Goal: Information Seeking & Learning: Learn about a topic

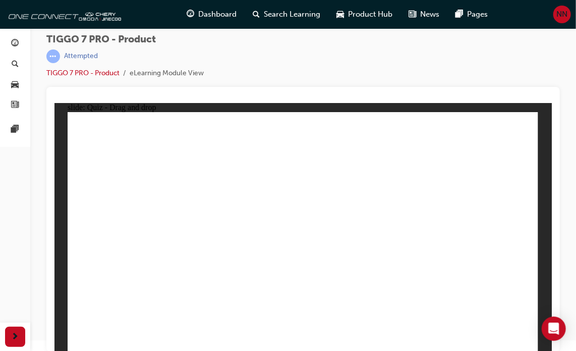
scroll to position [11, 0]
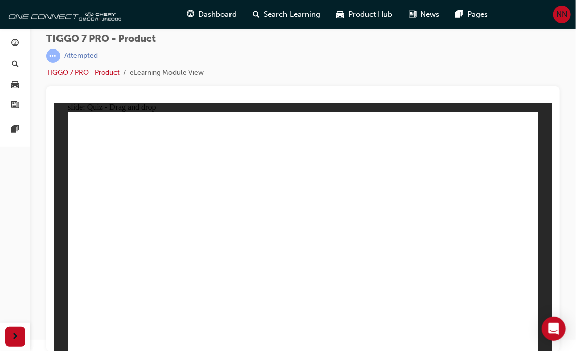
drag, startPoint x: 309, startPoint y: 152, endPoint x: 145, endPoint y: 278, distance: 206.6
drag, startPoint x: 323, startPoint y: 136, endPoint x: 335, endPoint y: 269, distance: 133.3
drag, startPoint x: 391, startPoint y: 152, endPoint x: 314, endPoint y: 282, distance: 150.5
drag, startPoint x: 388, startPoint y: 192, endPoint x: 400, endPoint y: 231, distance: 40.2
drag, startPoint x: 472, startPoint y: 134, endPoint x: 204, endPoint y: 272, distance: 301.6
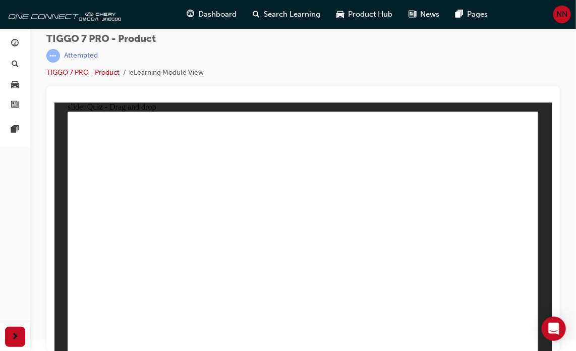
drag, startPoint x: 469, startPoint y: 149, endPoint x: 405, endPoint y: 265, distance: 132.9
drag, startPoint x: 474, startPoint y: 136, endPoint x: 207, endPoint y: 295, distance: 311.2
drag, startPoint x: 316, startPoint y: 261, endPoint x: 213, endPoint y: 262, distance: 104.0
drag, startPoint x: 386, startPoint y: 138, endPoint x: 390, endPoint y: 287, distance: 149.5
drag, startPoint x: 283, startPoint y: 152, endPoint x: 282, endPoint y: 290, distance: 138.3
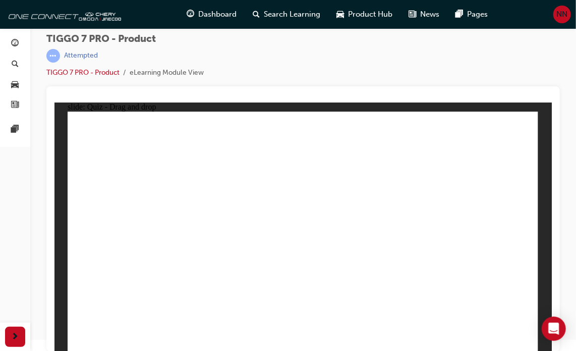
drag, startPoint x: 483, startPoint y: 135, endPoint x: 394, endPoint y: 297, distance: 184.3
radio input "true"
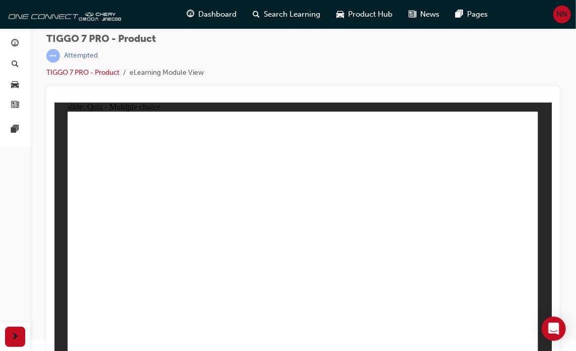
drag, startPoint x: 391, startPoint y: 134, endPoint x: 204, endPoint y: 242, distance: 216.4
drag, startPoint x: 302, startPoint y: 138, endPoint x: 406, endPoint y: 245, distance: 148.9
drag, startPoint x: 486, startPoint y: 124, endPoint x: 121, endPoint y: 227, distance: 379.2
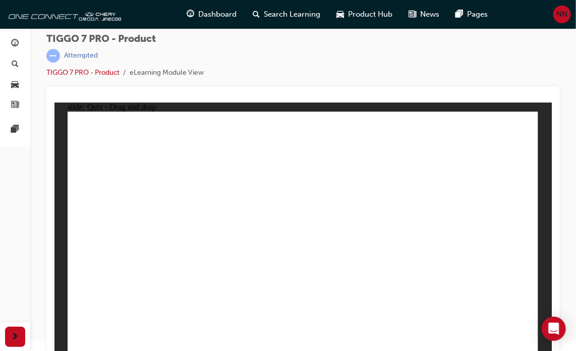
drag, startPoint x: 341, startPoint y: 179, endPoint x: 308, endPoint y: 238, distance: 68.0
drag, startPoint x: 422, startPoint y: 195, endPoint x: 470, endPoint y: 251, distance: 73.4
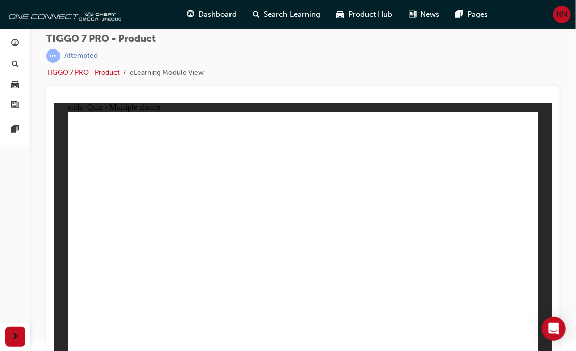
radio input "true"
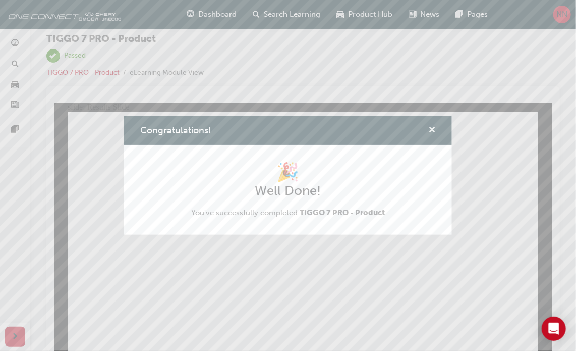
click at [432, 128] on span "cross-icon" at bounding box center [433, 130] width 8 height 9
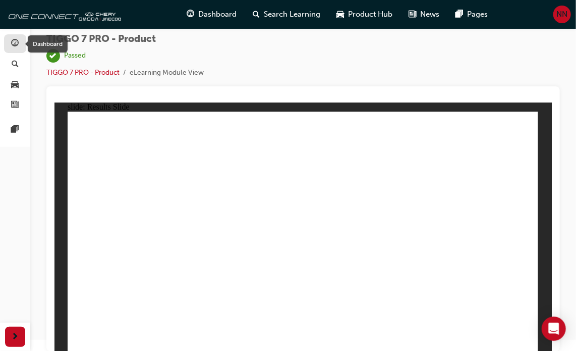
click at [13, 44] on span "guage-icon" at bounding box center [16, 43] width 8 height 9
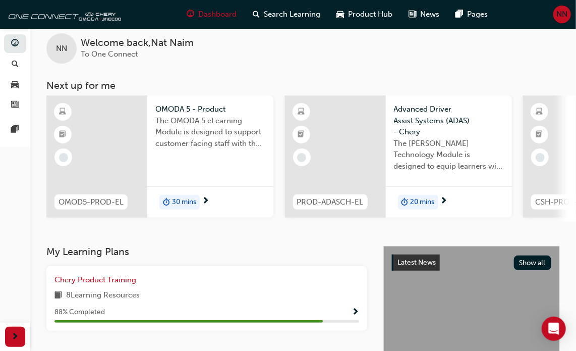
drag, startPoint x: 408, startPoint y: 225, endPoint x: 627, endPoint y: 214, distance: 219.8
click at [576, 214] on html "Your version of Internet Explorer is outdated and not supported. Please upgrade…" at bounding box center [288, 164] width 576 height 351
drag, startPoint x: 431, startPoint y: 226, endPoint x: 586, endPoint y: 224, distance: 155.5
click at [576, 224] on html "Your version of Internet Explorer is outdated and not supported. Please upgrade…" at bounding box center [288, 164] width 576 height 351
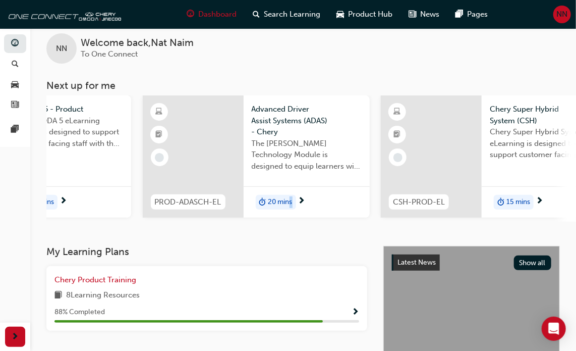
scroll to position [0, 178]
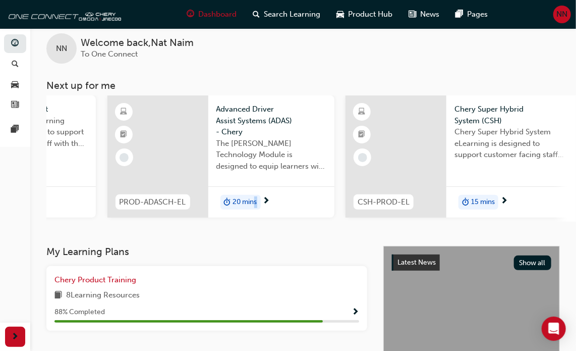
click at [482, 201] on span "15 mins" at bounding box center [483, 202] width 24 height 12
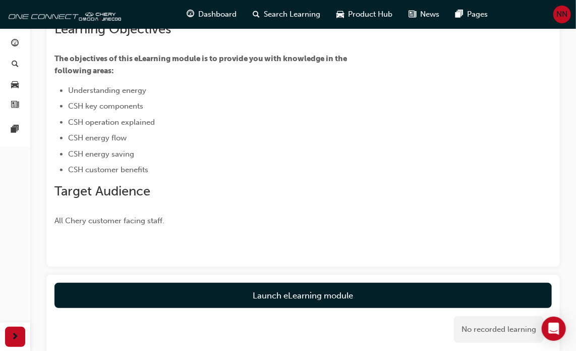
scroll to position [101, 0]
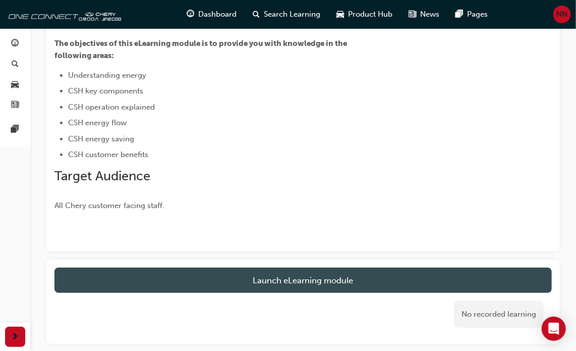
click at [318, 278] on link "Launch eLearning module" at bounding box center [304, 280] width 498 height 25
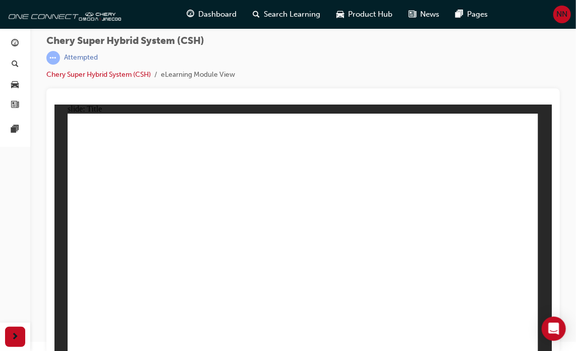
scroll to position [11, 0]
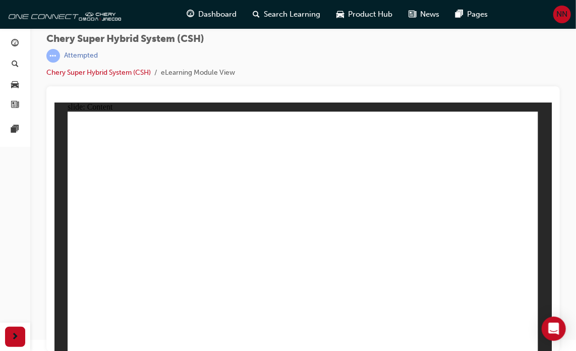
drag, startPoint x: 332, startPoint y: 311, endPoint x: 325, endPoint y: 299, distance: 14.7
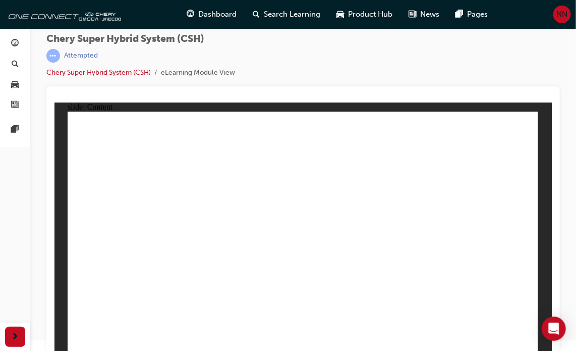
drag, startPoint x: 402, startPoint y: 245, endPoint x: 408, endPoint y: 240, distance: 7.9
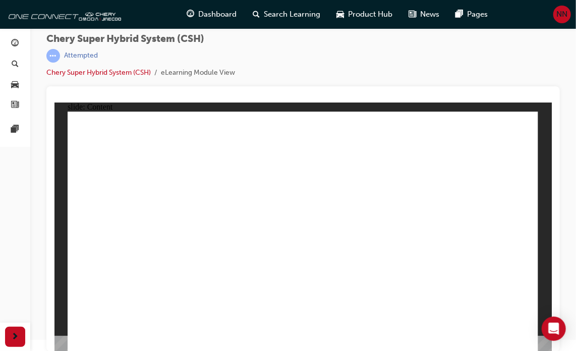
drag, startPoint x: 308, startPoint y: 283, endPoint x: 249, endPoint y: 281, distance: 58.6
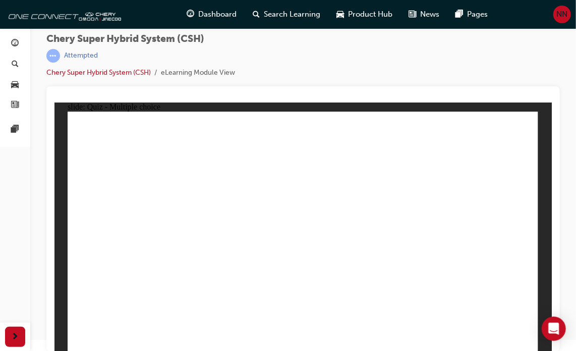
radio input "false"
radio input "true"
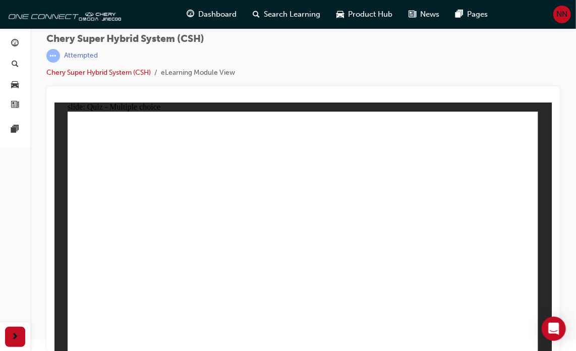
radio input "true"
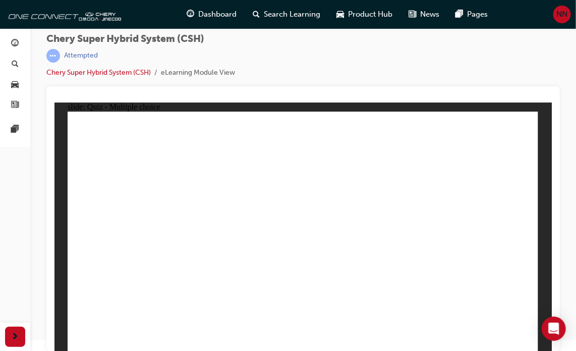
radio input "true"
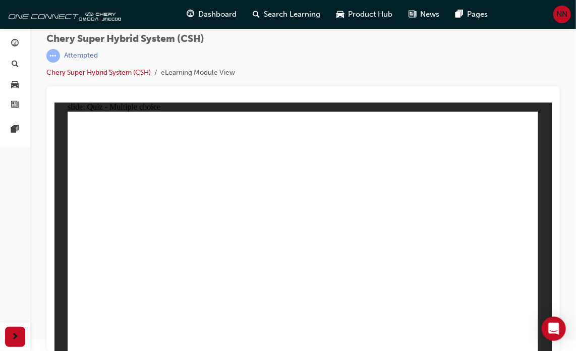
radio input "true"
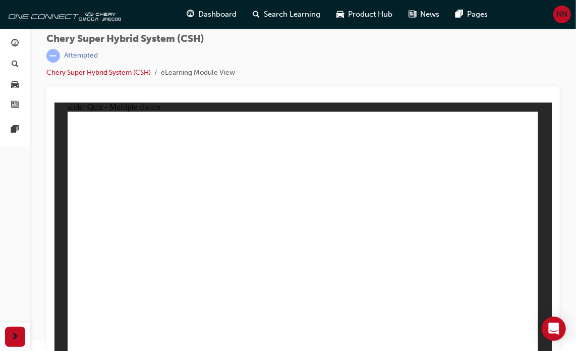
radio input "true"
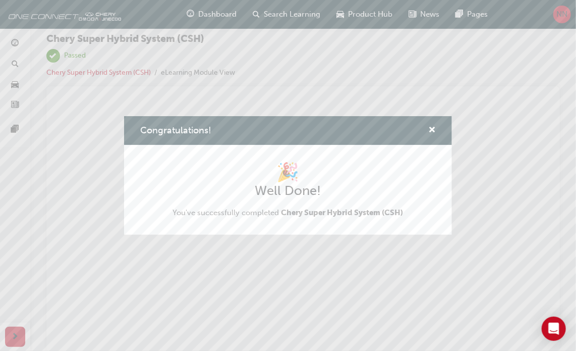
scroll to position [0, 0]
click at [441, 254] on div "Congratulations! 🎉 Well Done! You've successfully completed Chery Super Hybrid …" at bounding box center [288, 175] width 576 height 351
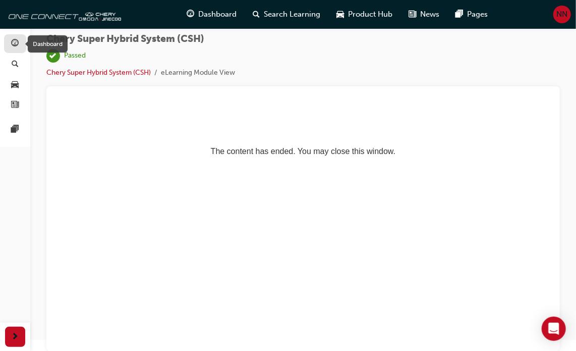
click at [11, 41] on div "button" at bounding box center [15, 43] width 12 height 13
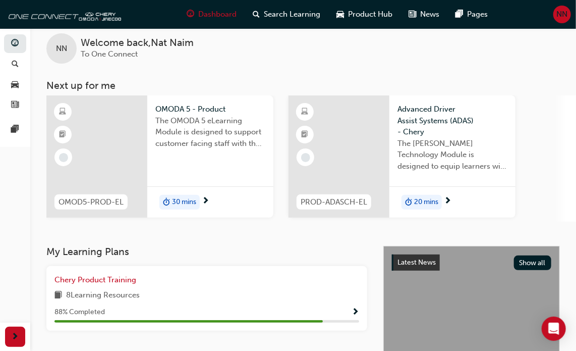
click at [119, 199] on span "OMOD5-PROD-EL" at bounding box center [91, 202] width 65 height 12
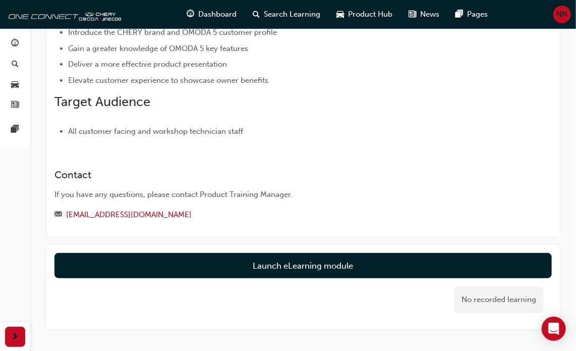
scroll to position [202, 0]
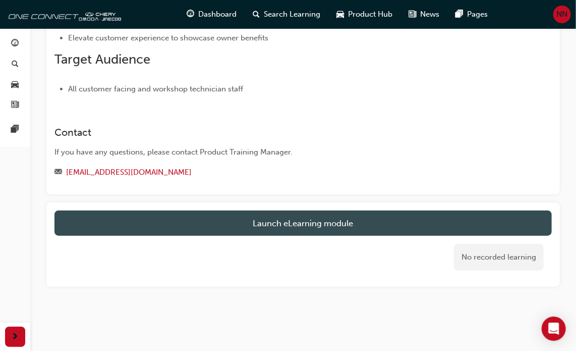
click at [310, 222] on link "Launch eLearning module" at bounding box center [304, 222] width 498 height 25
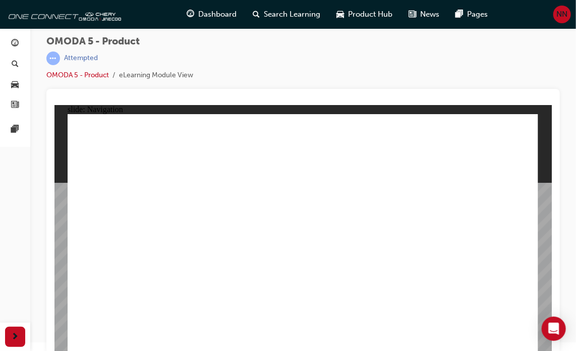
scroll to position [11, 0]
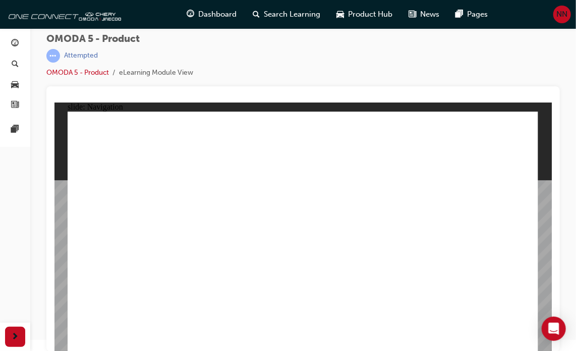
drag, startPoint x: 187, startPoint y: 293, endPoint x: 238, endPoint y: 293, distance: 50.5
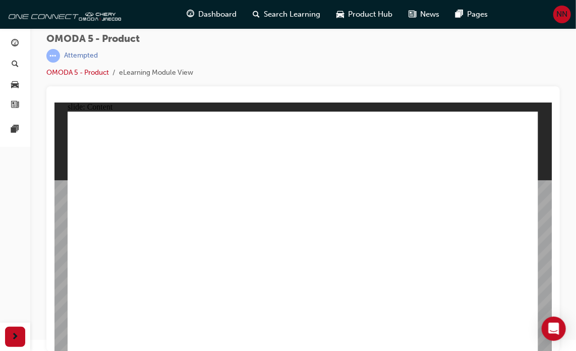
drag, startPoint x: 349, startPoint y: 301, endPoint x: 395, endPoint y: 302, distance: 46.4
drag, startPoint x: 436, startPoint y: 302, endPoint x: 488, endPoint y: 316, distance: 54.4
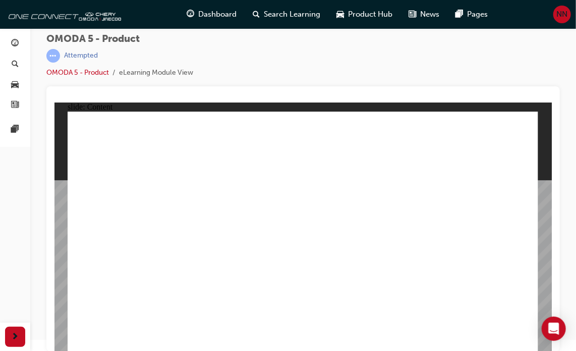
drag, startPoint x: 472, startPoint y: 150, endPoint x: 455, endPoint y: 151, distance: 17.2
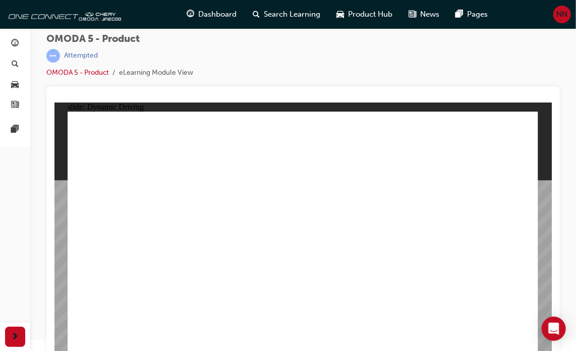
click at [54, 102] on image at bounding box center [54, 102] width 0 height 0
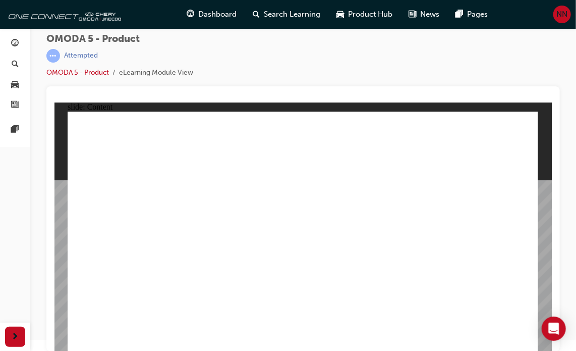
click at [54, 102] on image at bounding box center [54, 102] width 0 height 0
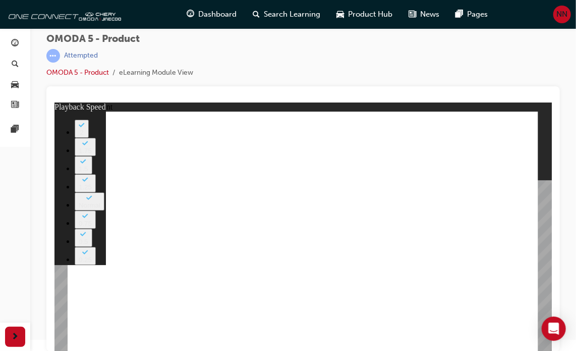
type input "0"
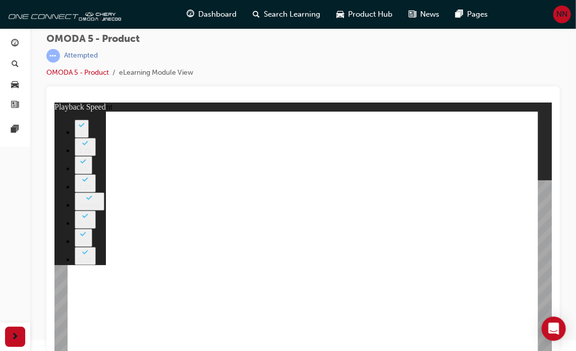
click at [54, 102] on image at bounding box center [54, 102] width 0 height 0
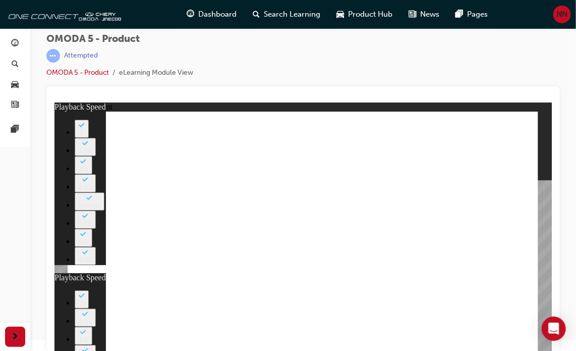
type input "0"
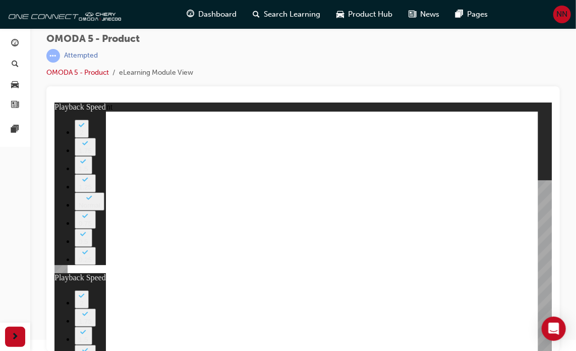
drag, startPoint x: 478, startPoint y: 184, endPoint x: 462, endPoint y: 182, distance: 15.8
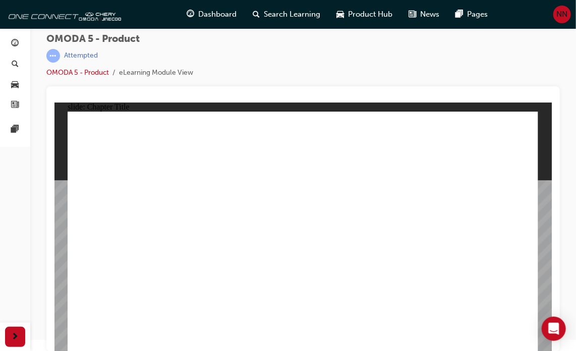
radio input "true"
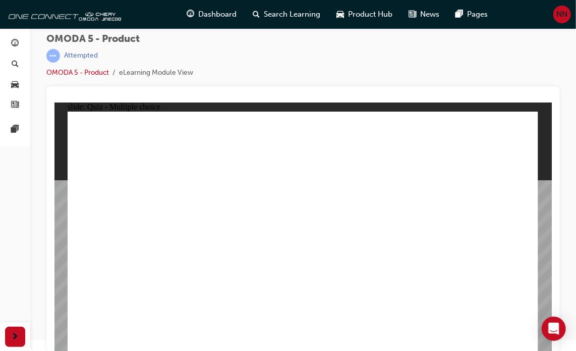
radio input "false"
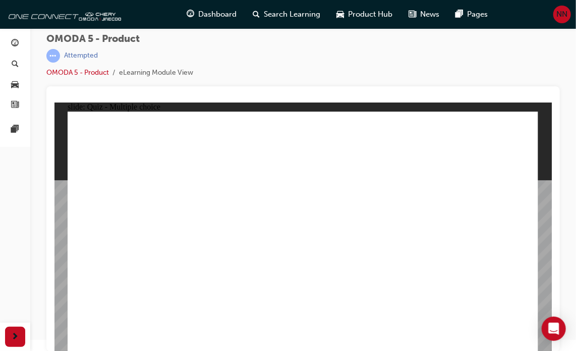
radio input "true"
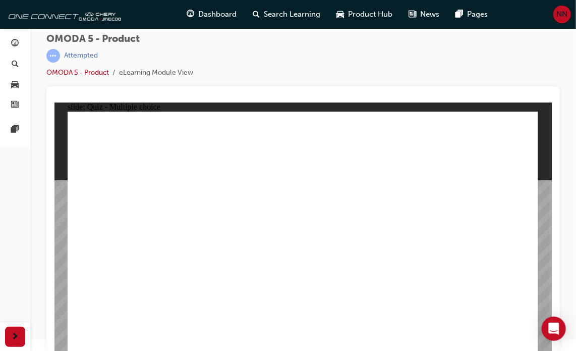
radio input "true"
drag, startPoint x: 338, startPoint y: 206, endPoint x: 330, endPoint y: 205, distance: 8.7
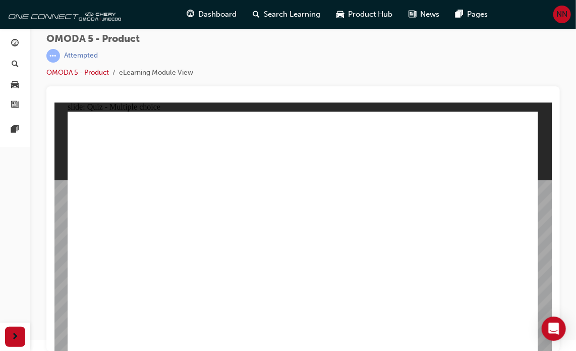
radio input "true"
drag, startPoint x: 315, startPoint y: 124, endPoint x: 132, endPoint y: 282, distance: 241.9
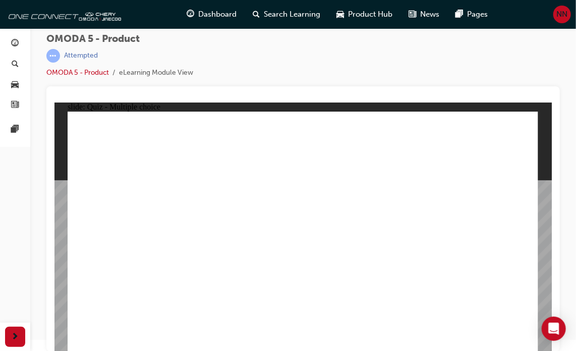
drag, startPoint x: 395, startPoint y: 123, endPoint x: 409, endPoint y: 280, distance: 157.6
drag, startPoint x: 320, startPoint y: 145, endPoint x: 229, endPoint y: 279, distance: 161.7
drag, startPoint x: 320, startPoint y: 173, endPoint x: 138, endPoint y: 275, distance: 208.8
drag, startPoint x: 403, startPoint y: 171, endPoint x: 431, endPoint y: 280, distance: 113.1
drag, startPoint x: 482, startPoint y: 172, endPoint x: 329, endPoint y: 284, distance: 189.2
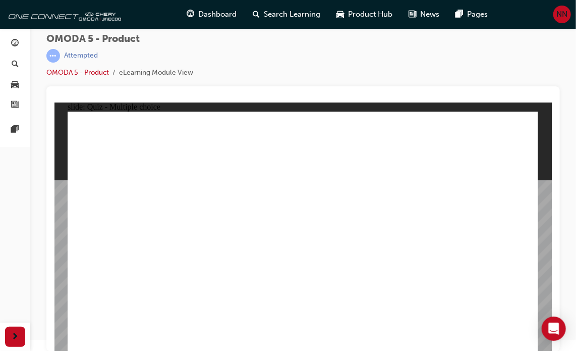
drag, startPoint x: 490, startPoint y: 193, endPoint x: 428, endPoint y: 278, distance: 105.5
drag, startPoint x: 490, startPoint y: 121, endPoint x: 223, endPoint y: 277, distance: 309.4
drag, startPoint x: 393, startPoint y: 148, endPoint x: 126, endPoint y: 282, distance: 299.3
drag, startPoint x: 398, startPoint y: 220, endPoint x: 137, endPoint y: 275, distance: 267.2
drag, startPoint x: 319, startPoint y: 198, endPoint x: 238, endPoint y: 282, distance: 116.4
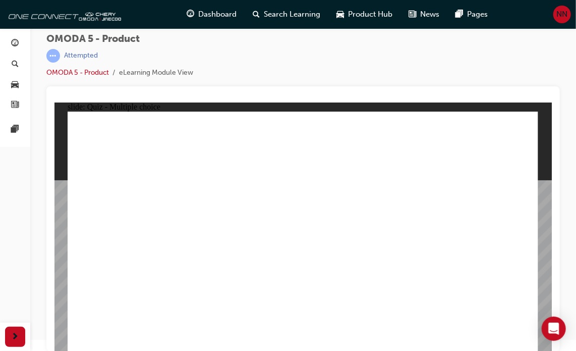
drag, startPoint x: 386, startPoint y: 195, endPoint x: 207, endPoint y: 279, distance: 196.9
drag, startPoint x: 492, startPoint y: 150, endPoint x: 422, endPoint y: 281, distance: 148.1
drag, startPoint x: 319, startPoint y: 222, endPoint x: 331, endPoint y: 279, distance: 57.8
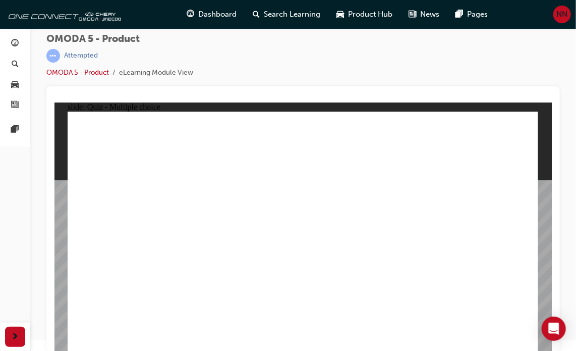
radio input "true"
drag, startPoint x: 364, startPoint y: 153, endPoint x: 325, endPoint y: 256, distance: 110.2
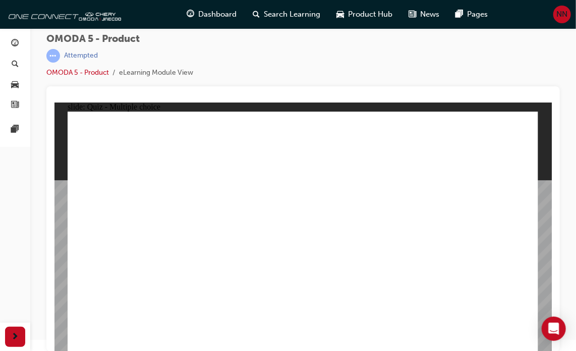
drag, startPoint x: 444, startPoint y: 150, endPoint x: 412, endPoint y: 251, distance: 105.5
drag, startPoint x: 438, startPoint y: 196, endPoint x: 98, endPoint y: 259, distance: 345.4
drag, startPoint x: 352, startPoint y: 192, endPoint x: 224, endPoint y: 259, distance: 144.9
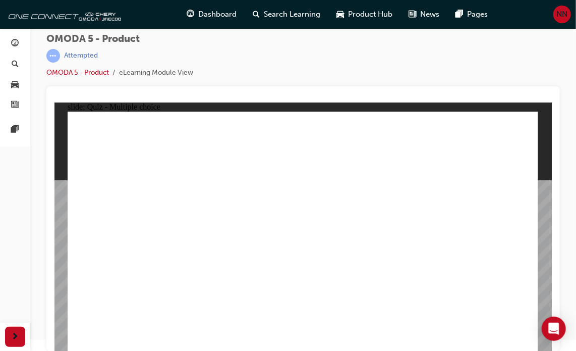
drag, startPoint x: 467, startPoint y: 221, endPoint x: 454, endPoint y: 221, distance: 13.6
radio input "true"
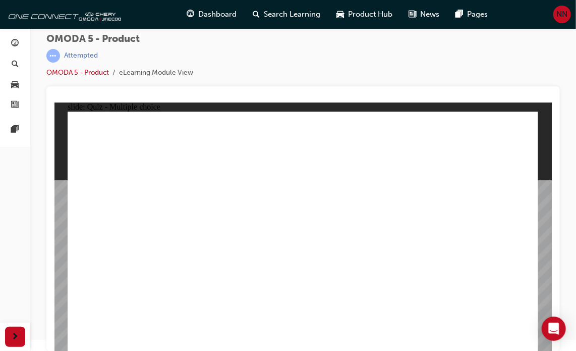
drag, startPoint x: 446, startPoint y: 129, endPoint x: 184, endPoint y: 247, distance: 287.1
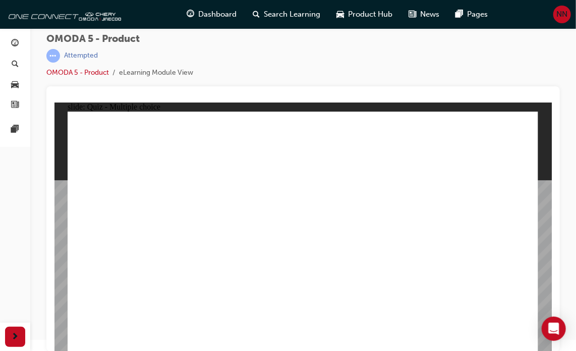
radio input "false"
radio input "true"
radio input "false"
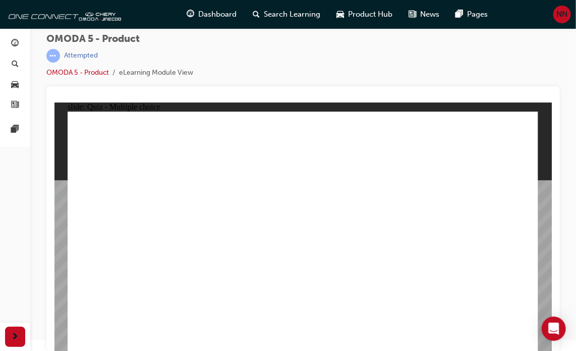
radio input "true"
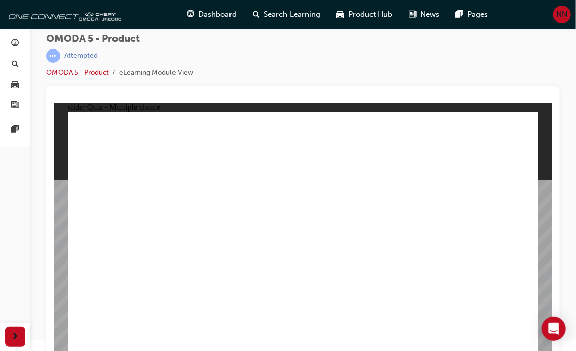
radio input "true"
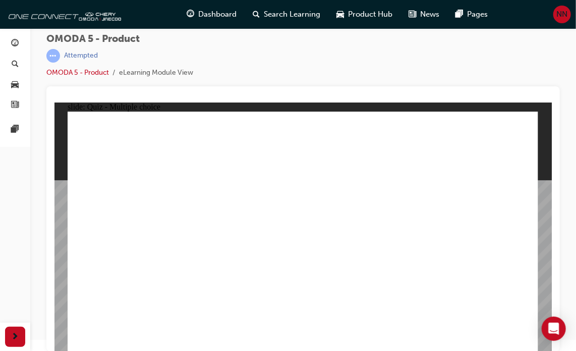
drag, startPoint x: 410, startPoint y: 190, endPoint x: 345, endPoint y: 199, distance: 65.8
radio input "true"
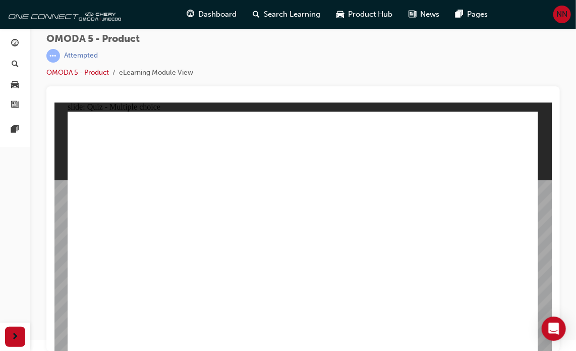
radio input "true"
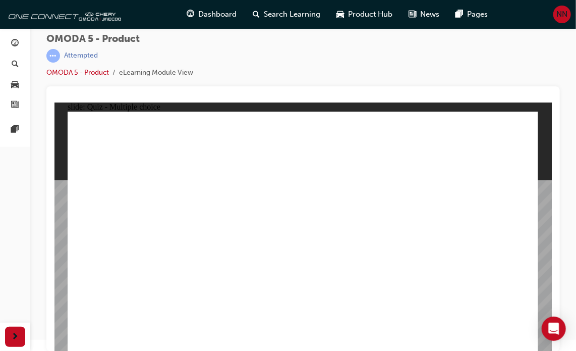
drag, startPoint x: 54, startPoint y: 102, endPoint x: 400, endPoint y: 284, distance: 391.3
drag, startPoint x: 476, startPoint y: 193, endPoint x: 112, endPoint y: 279, distance: 373.9
drag, startPoint x: 397, startPoint y: 196, endPoint x: 231, endPoint y: 283, distance: 187.8
drag, startPoint x: 305, startPoint y: 221, endPoint x: 206, endPoint y: 265, distance: 108.0
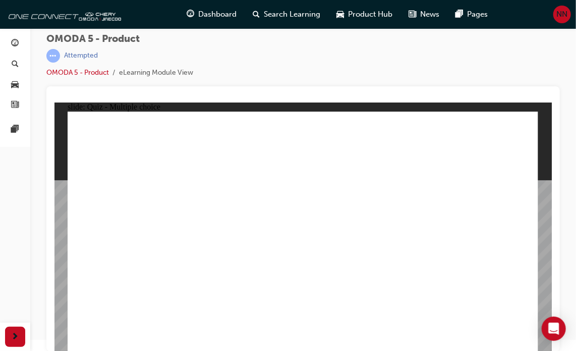
drag, startPoint x: 307, startPoint y: 195, endPoint x: 316, endPoint y: 279, distance: 84.8
drag, startPoint x: 309, startPoint y: 173, endPoint x: 125, endPoint y: 278, distance: 211.9
drag, startPoint x: 318, startPoint y: 147, endPoint x: 233, endPoint y: 285, distance: 162.5
drag, startPoint x: 312, startPoint y: 119, endPoint x: 109, endPoint y: 271, distance: 253.9
drag, startPoint x: 406, startPoint y: 121, endPoint x: 431, endPoint y: 277, distance: 157.9
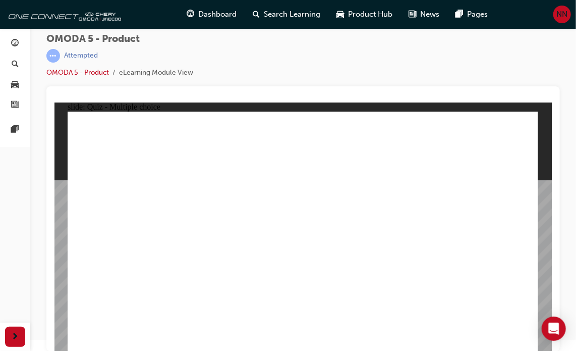
drag, startPoint x: 481, startPoint y: 126, endPoint x: 226, endPoint y: 280, distance: 298.2
drag, startPoint x: 406, startPoint y: 148, endPoint x: 136, endPoint y: 279, distance: 300.3
drag, startPoint x: 410, startPoint y: 223, endPoint x: 138, endPoint y: 273, distance: 276.6
drag, startPoint x: 487, startPoint y: 174, endPoint x: 318, endPoint y: 275, distance: 196.7
drag, startPoint x: 472, startPoint y: 148, endPoint x: 210, endPoint y: 285, distance: 296.0
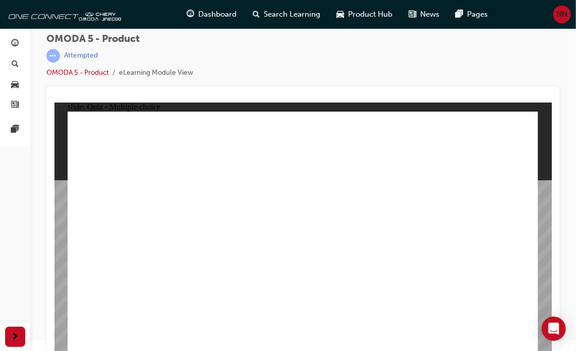
radio input "true"
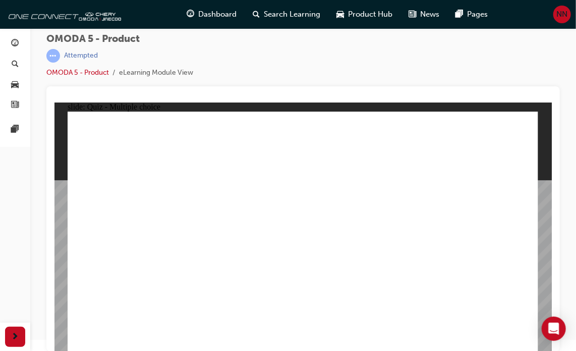
drag, startPoint x: 355, startPoint y: 157, endPoint x: 327, endPoint y: 263, distance: 109.6
drag, startPoint x: 456, startPoint y: 152, endPoint x: 413, endPoint y: 251, distance: 107.8
drag, startPoint x: 468, startPoint y: 190, endPoint x: 232, endPoint y: 247, distance: 243.0
drag, startPoint x: 352, startPoint y: 189, endPoint x: 167, endPoint y: 254, distance: 196.4
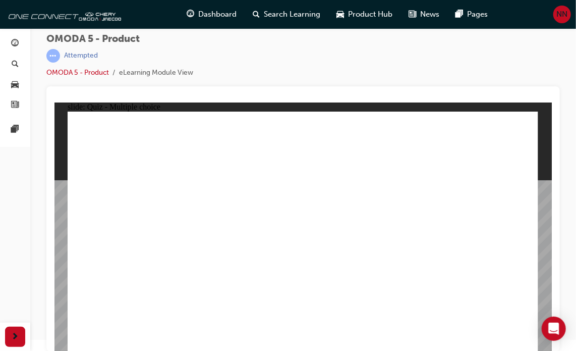
drag, startPoint x: 211, startPoint y: 255, endPoint x: 118, endPoint y: 256, distance: 93.4
drag, startPoint x: 365, startPoint y: 192, endPoint x: 246, endPoint y: 259, distance: 137.2
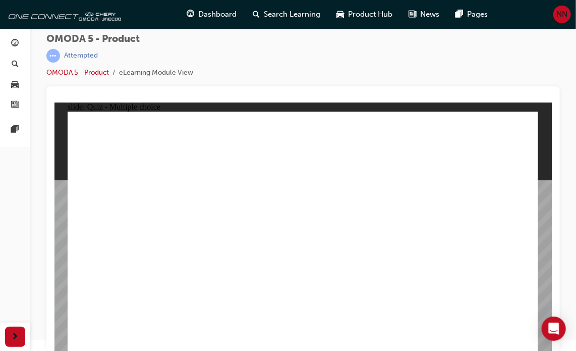
radio input "true"
drag, startPoint x: 447, startPoint y: 206, endPoint x: 224, endPoint y: 237, distance: 225.2
drag, startPoint x: 112, startPoint y: 226, endPoint x: 458, endPoint y: 218, distance: 346.4
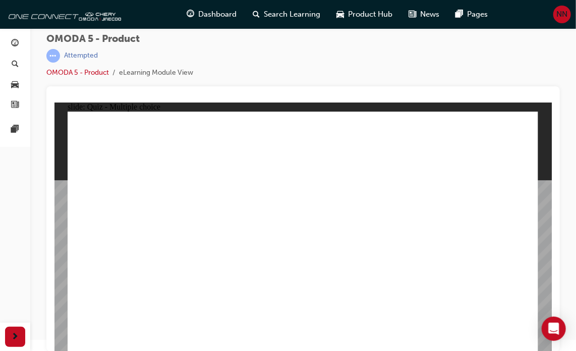
drag, startPoint x: 382, startPoint y: 210, endPoint x: 214, endPoint y: 231, distance: 168.8
radio input "true"
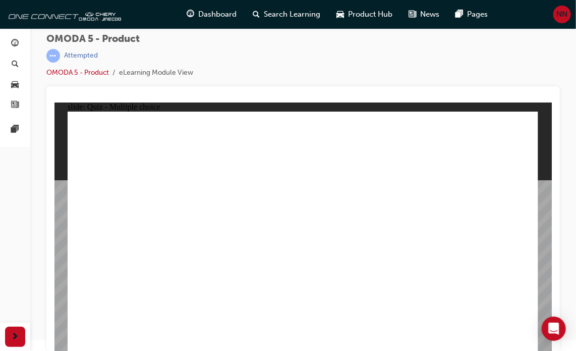
radio input "true"
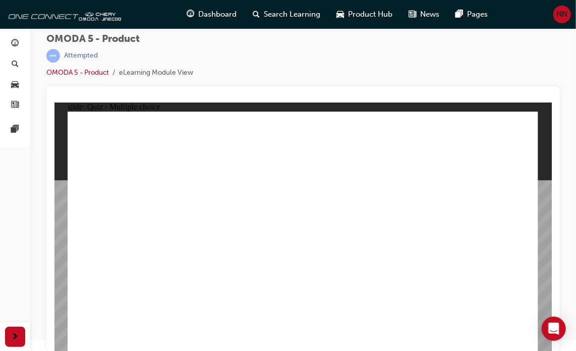
radio input "true"
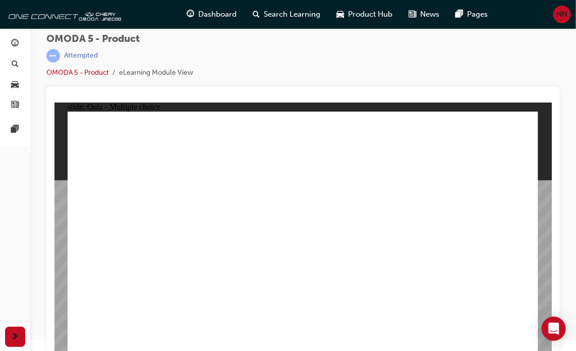
radio input "true"
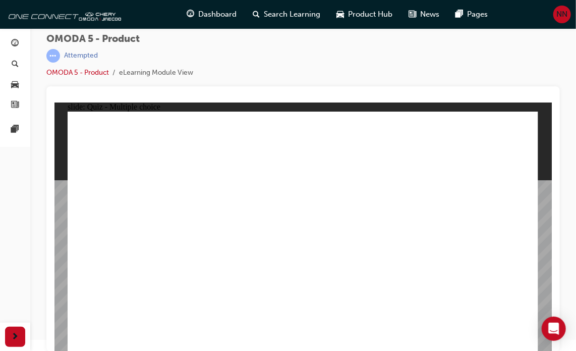
radio input "true"
drag, startPoint x: 328, startPoint y: 119, endPoint x: 131, endPoint y: 281, distance: 254.6
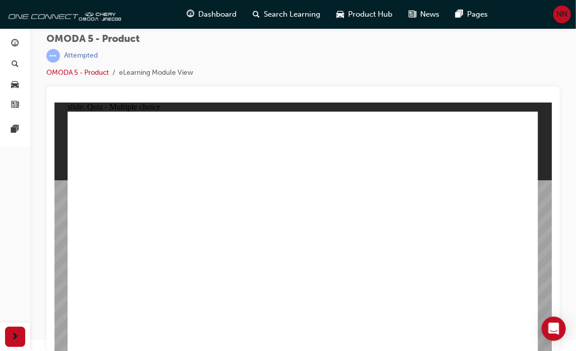
drag, startPoint x: 404, startPoint y: 147, endPoint x: 145, endPoint y: 275, distance: 288.7
drag, startPoint x: 309, startPoint y: 171, endPoint x: 130, endPoint y: 280, distance: 209.5
drag, startPoint x: 304, startPoint y: 145, endPoint x: 213, endPoint y: 277, distance: 161.0
drag, startPoint x: 491, startPoint y: 196, endPoint x: 138, endPoint y: 278, distance: 361.8
drag, startPoint x: 488, startPoint y: 122, endPoint x: 219, endPoint y: 280, distance: 312.3
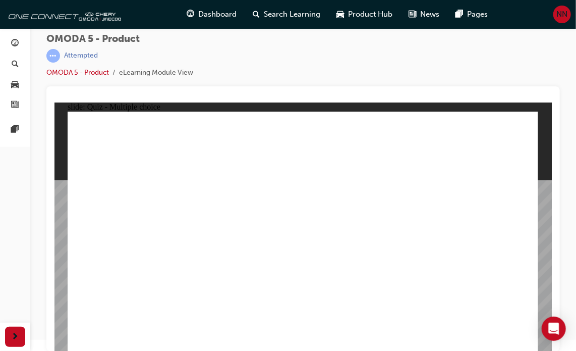
drag, startPoint x: 485, startPoint y: 144, endPoint x: 329, endPoint y: 275, distance: 203.5
drag, startPoint x: 316, startPoint y: 195, endPoint x: 415, endPoint y: 178, distance: 100.9
drag, startPoint x: 119, startPoint y: 275, endPoint x: 209, endPoint y: 236, distance: 99.0
drag, startPoint x: 391, startPoint y: 174, endPoint x: 217, endPoint y: 285, distance: 205.8
drag, startPoint x: 296, startPoint y: 194, endPoint x: 289, endPoint y: 268, distance: 74.5
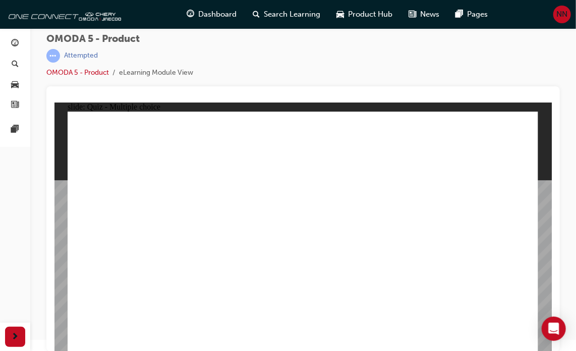
drag, startPoint x: 399, startPoint y: 195, endPoint x: 238, endPoint y: 279, distance: 181.8
drag, startPoint x: 390, startPoint y: 221, endPoint x: 130, endPoint y: 274, distance: 265.3
drag, startPoint x: 397, startPoint y: 123, endPoint x: 404, endPoint y: 267, distance: 144.5
drag, startPoint x: 481, startPoint y: 196, endPoint x: 421, endPoint y: 281, distance: 102.9
drag, startPoint x: 333, startPoint y: 223, endPoint x: 346, endPoint y: 280, distance: 59.0
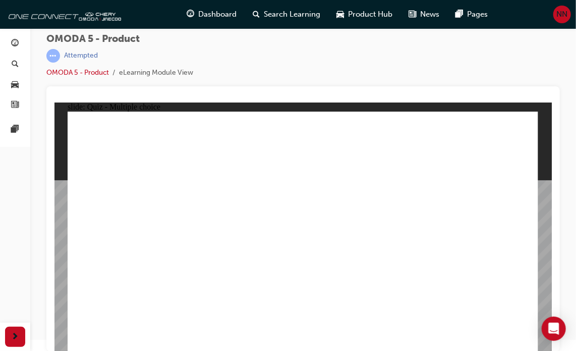
drag, startPoint x: 495, startPoint y: 168, endPoint x: 345, endPoint y: 290, distance: 193.4
radio input "true"
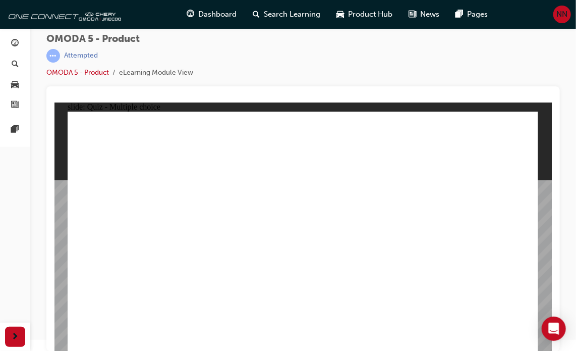
drag, startPoint x: 432, startPoint y: 200, endPoint x: 143, endPoint y: 255, distance: 293.8
drag, startPoint x: 454, startPoint y: 152, endPoint x: 432, endPoint y: 265, distance: 114.7
drag, startPoint x: 357, startPoint y: 155, endPoint x: 331, endPoint y: 260, distance: 107.7
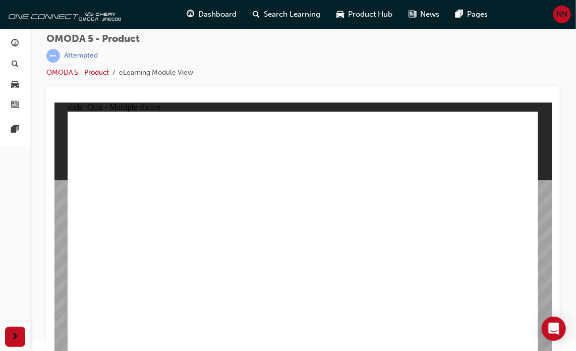
drag, startPoint x: 348, startPoint y: 188, endPoint x: 226, endPoint y: 251, distance: 137.9
radio input "true"
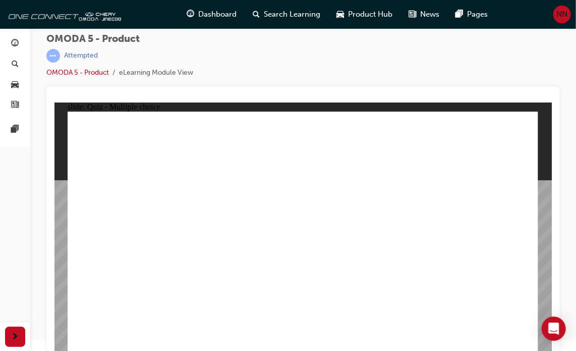
drag, startPoint x: 454, startPoint y: 126, endPoint x: 230, endPoint y: 213, distance: 240.3
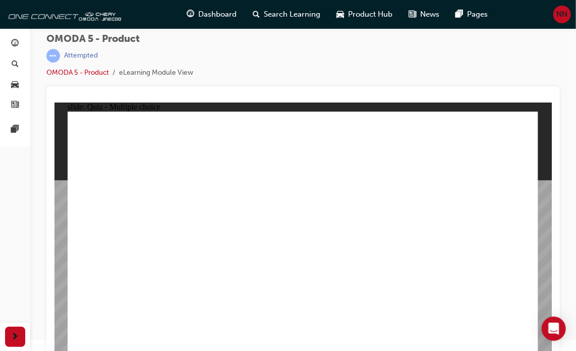
radio input "true"
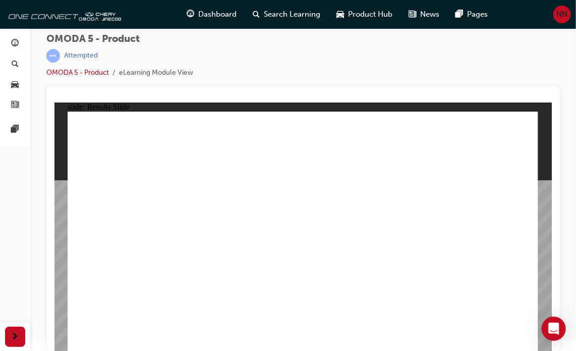
radio input "true"
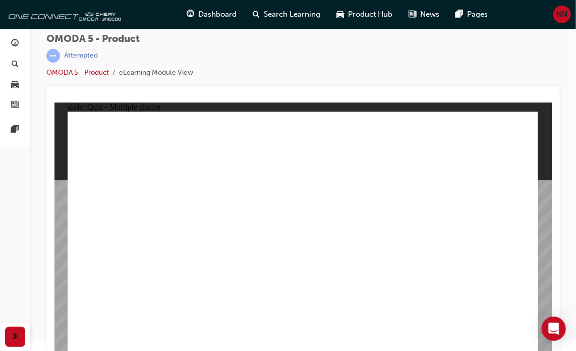
radio input "true"
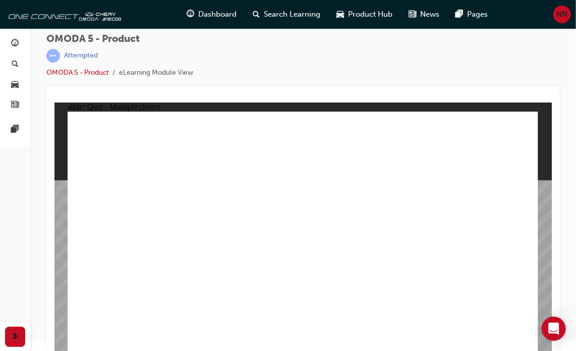
radio input "true"
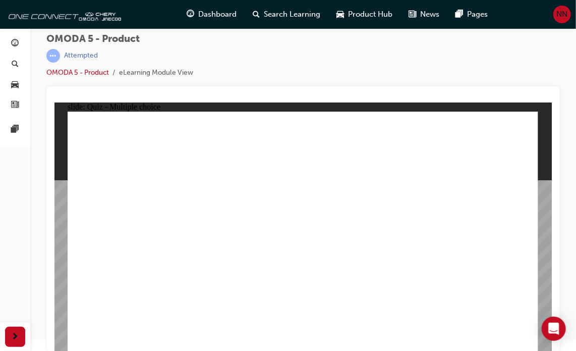
radio input "true"
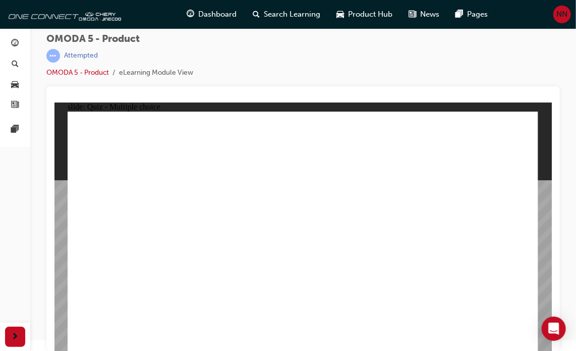
drag, startPoint x: 391, startPoint y: 146, endPoint x: 115, endPoint y: 277, distance: 306.2
drag, startPoint x: 329, startPoint y: 120, endPoint x: 126, endPoint y: 273, distance: 254.1
drag, startPoint x: 401, startPoint y: 225, endPoint x: 217, endPoint y: 281, distance: 192.6
drag, startPoint x: 492, startPoint y: 173, endPoint x: 351, endPoint y: 285, distance: 180.3
drag, startPoint x: 484, startPoint y: 123, endPoint x: 209, endPoint y: 282, distance: 317.1
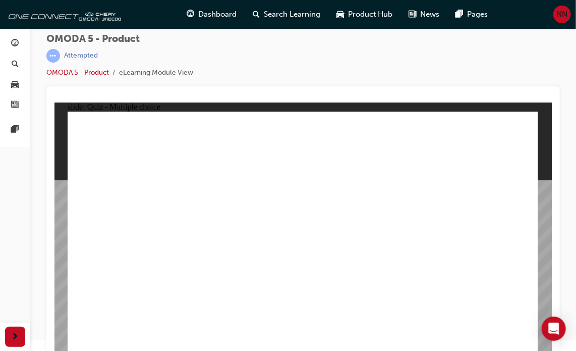
drag, startPoint x: 396, startPoint y: 120, endPoint x: 221, endPoint y: 278, distance: 235.5
drag, startPoint x: 488, startPoint y: 204, endPoint x: 414, endPoint y: 290, distance: 113.1
drag, startPoint x: 310, startPoint y: 149, endPoint x: 236, endPoint y: 276, distance: 146.8
drag, startPoint x: 305, startPoint y: 193, endPoint x: 219, endPoint y: 274, distance: 117.9
drag, startPoint x: 319, startPoint y: 176, endPoint x: 140, endPoint y: 272, distance: 203.0
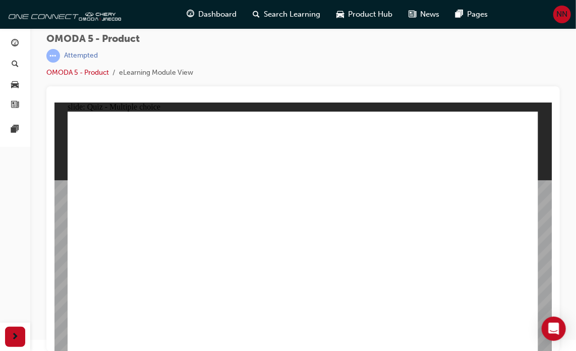
drag, startPoint x: 395, startPoint y: 172, endPoint x: 419, endPoint y: 277, distance: 108.1
drag, startPoint x: 483, startPoint y: 145, endPoint x: 226, endPoint y: 277, distance: 289.4
drag, startPoint x: 408, startPoint y: 194, endPoint x: 240, endPoint y: 273, distance: 186.1
drag, startPoint x: 307, startPoint y: 225, endPoint x: 328, endPoint y: 285, distance: 64.2
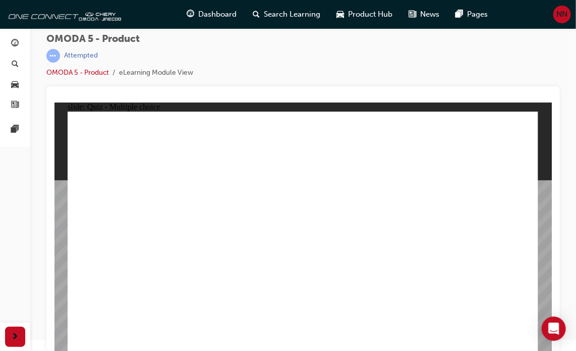
radio input "true"
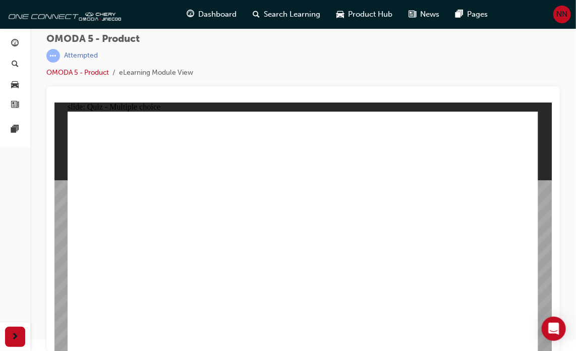
drag, startPoint x: 365, startPoint y: 210, endPoint x: 106, endPoint y: 261, distance: 264.4
drag, startPoint x: 364, startPoint y: 150, endPoint x: 325, endPoint y: 243, distance: 100.6
drag, startPoint x: 349, startPoint y: 189, endPoint x: 339, endPoint y: 196, distance: 11.9
drag, startPoint x: 465, startPoint y: 152, endPoint x: 435, endPoint y: 242, distance: 94.8
drag, startPoint x: 364, startPoint y: 188, endPoint x: 222, endPoint y: 247, distance: 154.1
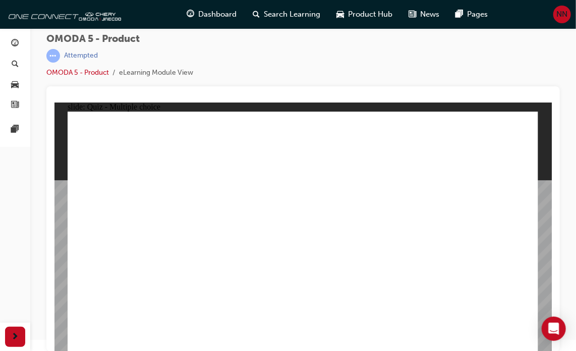
radio input "true"
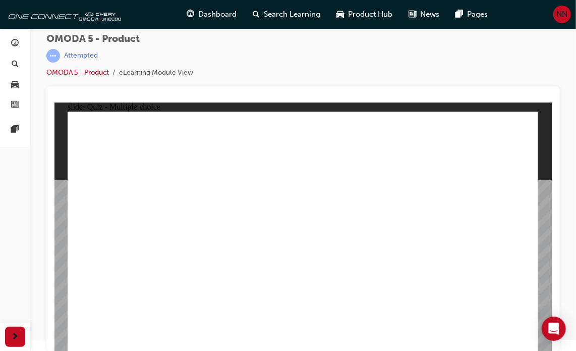
drag, startPoint x: 446, startPoint y: 134, endPoint x: 226, endPoint y: 236, distance: 242.6
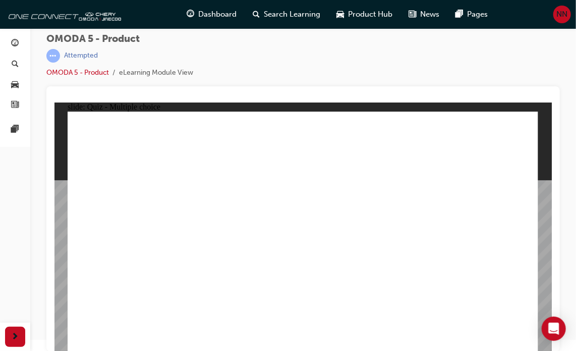
radio input "true"
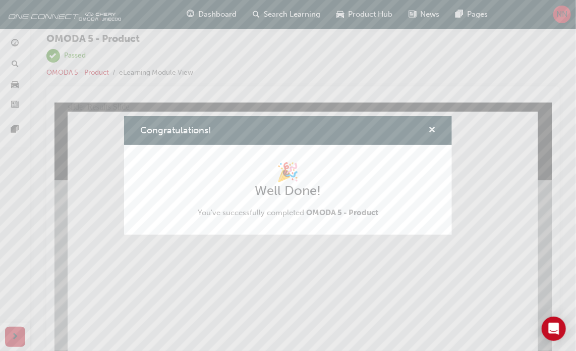
click at [432, 129] on span "cross-icon" at bounding box center [433, 130] width 8 height 9
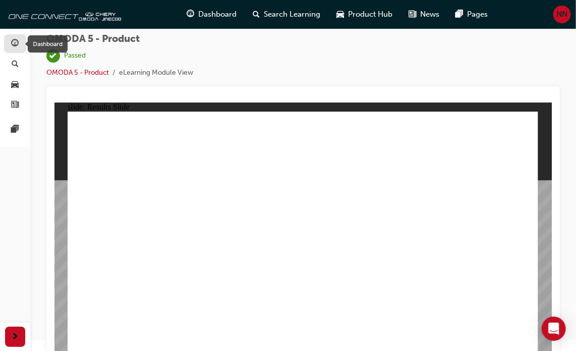
click at [10, 45] on div "button" at bounding box center [15, 43] width 12 height 13
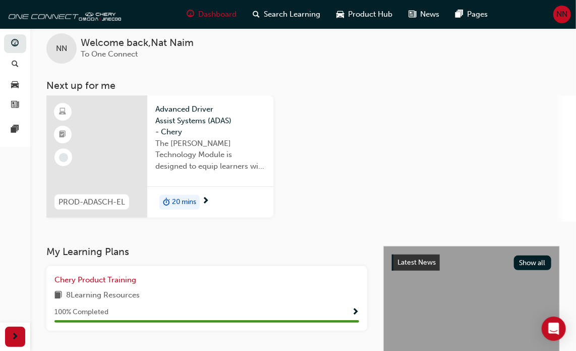
click at [176, 203] on span "20 mins" at bounding box center [184, 202] width 24 height 12
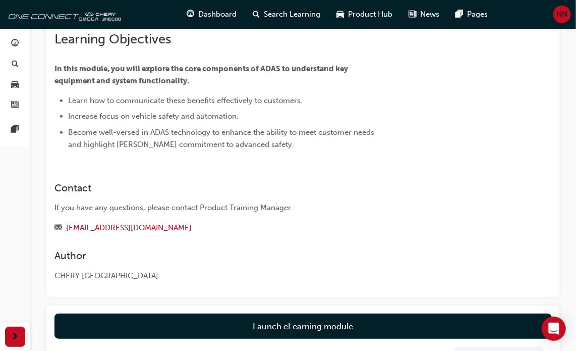
scroll to position [151, 0]
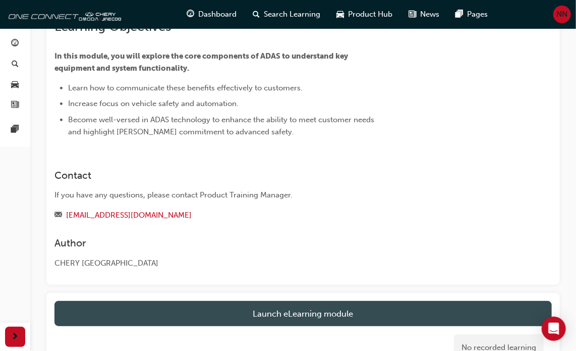
click at [337, 312] on link "Launch eLearning module" at bounding box center [304, 313] width 498 height 25
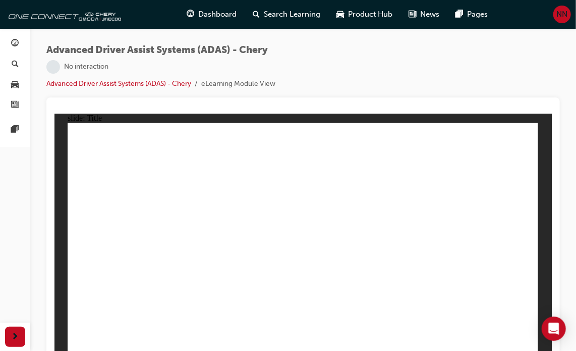
scroll to position [11, 0]
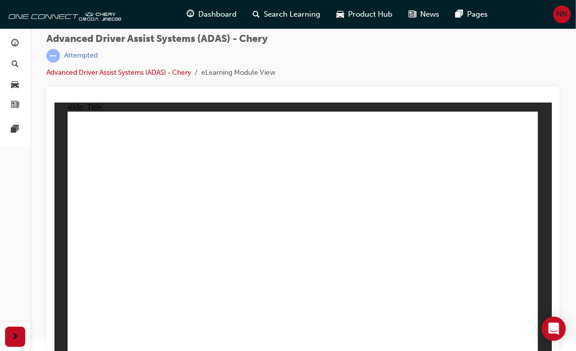
drag, startPoint x: 211, startPoint y: 293, endPoint x: 286, endPoint y: 291, distance: 75.2
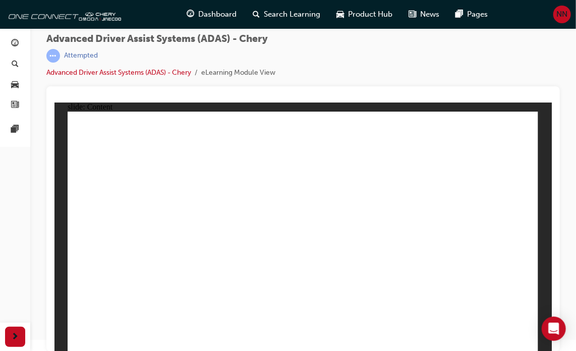
drag, startPoint x: 299, startPoint y: 291, endPoint x: 372, endPoint y: 287, distance: 72.8
drag, startPoint x: 398, startPoint y: 287, endPoint x: 427, endPoint y: 288, distance: 29.3
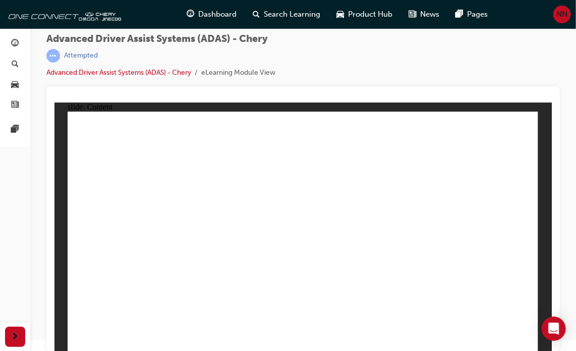
drag, startPoint x: 484, startPoint y: 223, endPoint x: 485, endPoint y: 215, distance: 8.6
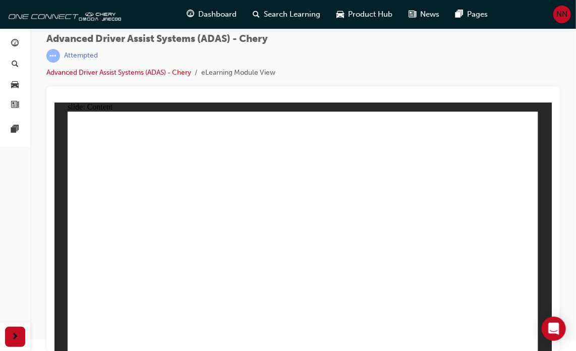
drag, startPoint x: 431, startPoint y: 175, endPoint x: 438, endPoint y: 174, distance: 7.1
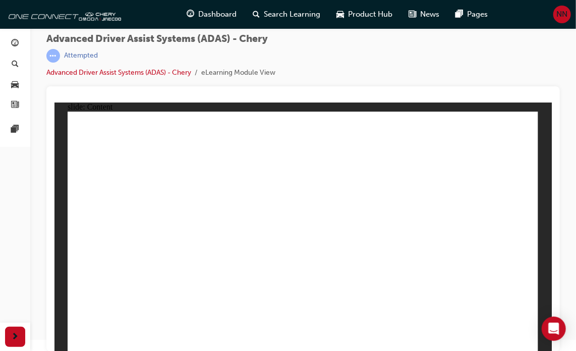
drag, startPoint x: 506, startPoint y: 192, endPoint x: 504, endPoint y: 210, distance: 17.7
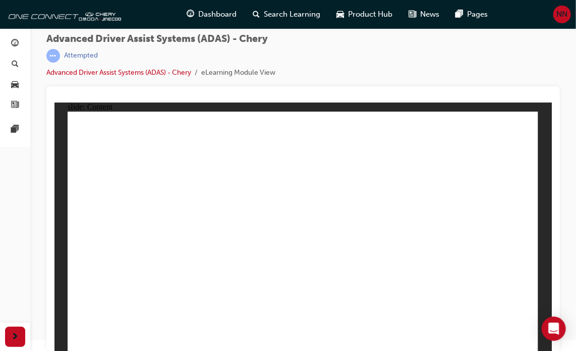
drag, startPoint x: 499, startPoint y: 151, endPoint x: 506, endPoint y: 200, distance: 49.4
drag, startPoint x: 442, startPoint y: 305, endPoint x: 424, endPoint y: 303, distance: 18.3
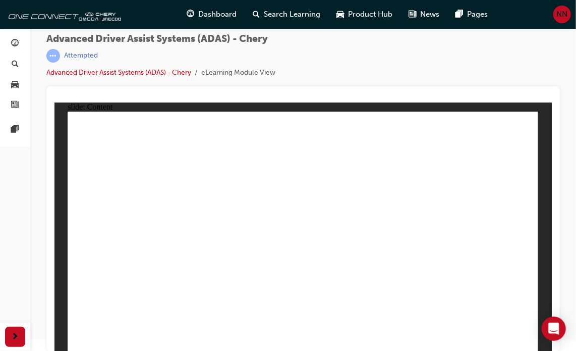
drag, startPoint x: 313, startPoint y: 197, endPoint x: 329, endPoint y: 198, distance: 16.2
drag, startPoint x: 356, startPoint y: 248, endPoint x: 377, endPoint y: 219, distance: 36.1
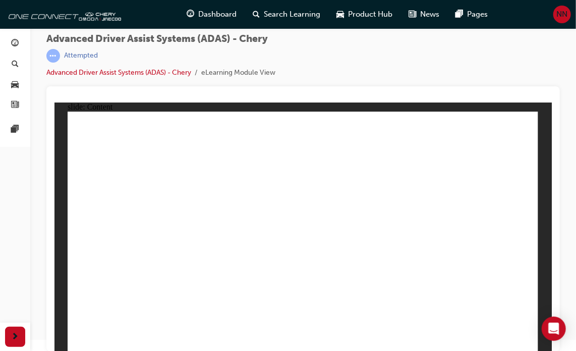
drag, startPoint x: 521, startPoint y: 336, endPoint x: 526, endPoint y: 336, distance: 5.1
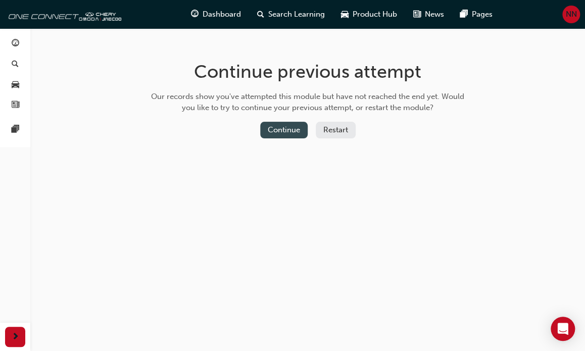
click at [276, 126] on button "Continue" at bounding box center [283, 130] width 47 height 17
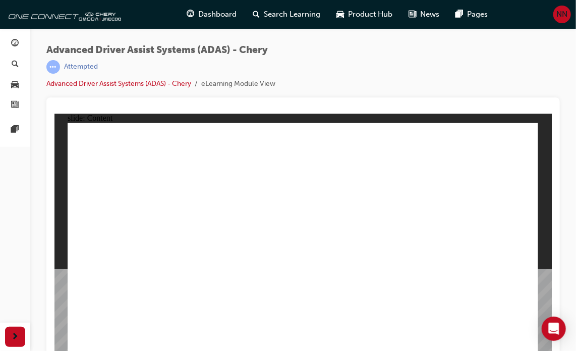
scroll to position [11, 0]
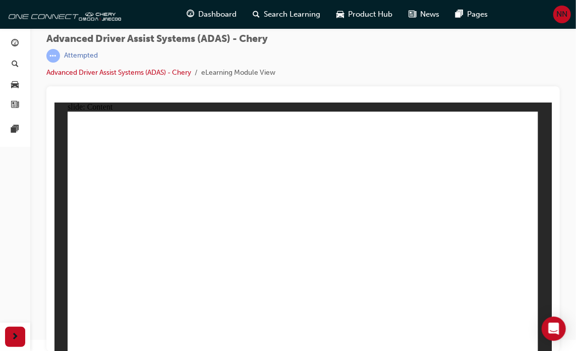
drag, startPoint x: 287, startPoint y: 126, endPoint x: 180, endPoint y: 129, distance: 107.1
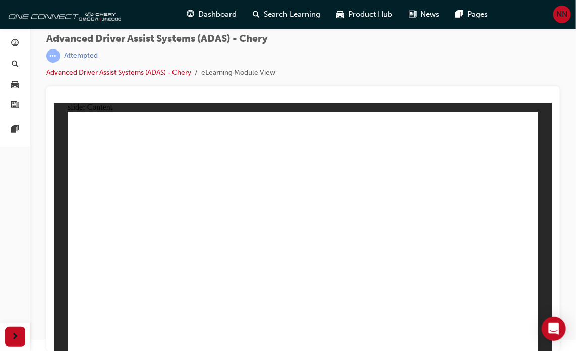
drag, startPoint x: 134, startPoint y: 135, endPoint x: 130, endPoint y: 140, distance: 7.2
drag, startPoint x: 137, startPoint y: 158, endPoint x: 143, endPoint y: 160, distance: 5.8
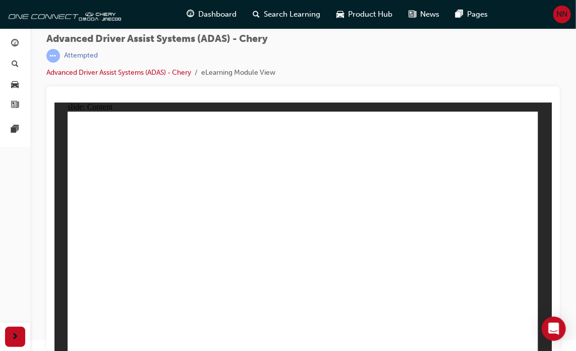
drag, startPoint x: 205, startPoint y: 255, endPoint x: 205, endPoint y: 232, distance: 23.2
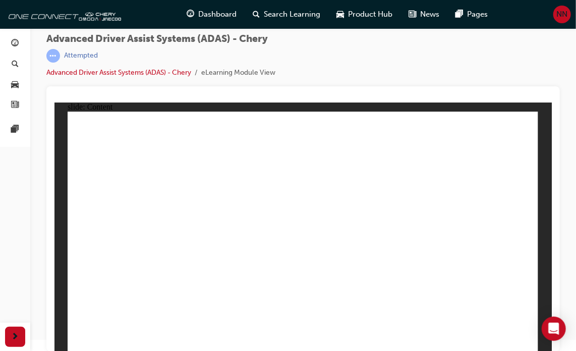
drag, startPoint x: 148, startPoint y: 150, endPoint x: 187, endPoint y: 143, distance: 39.4
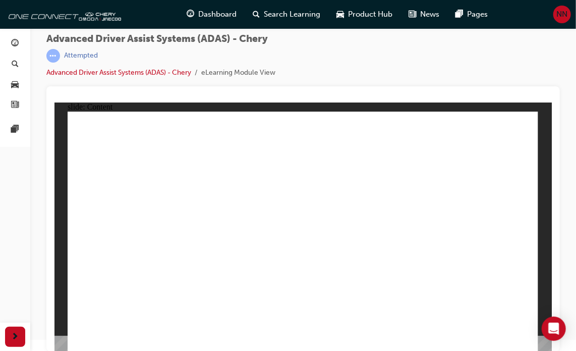
drag, startPoint x: 388, startPoint y: 230, endPoint x: 407, endPoint y: 232, distance: 18.7
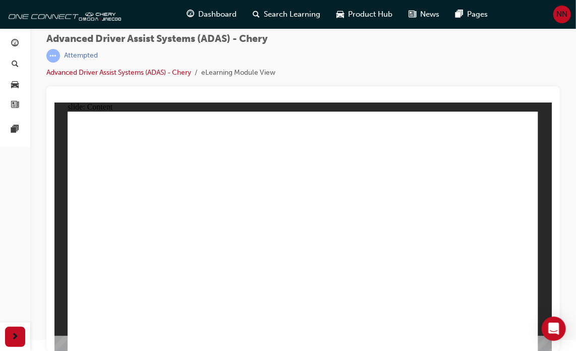
drag, startPoint x: 528, startPoint y: 119, endPoint x: 523, endPoint y: 120, distance: 5.1
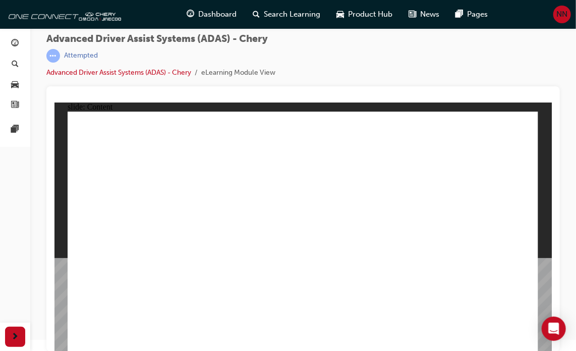
drag, startPoint x: 524, startPoint y: 120, endPoint x: 512, endPoint y: 119, distance: 12.2
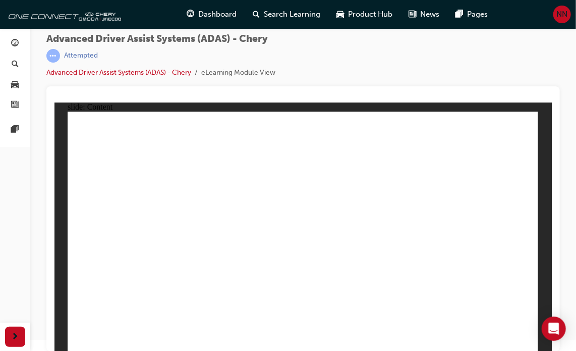
drag, startPoint x: 428, startPoint y: 173, endPoint x: 432, endPoint y: 170, distance: 5.8
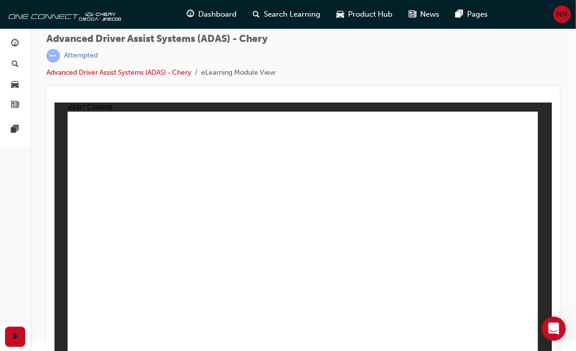
drag, startPoint x: 150, startPoint y: 187, endPoint x: 177, endPoint y: 176, distance: 29.0
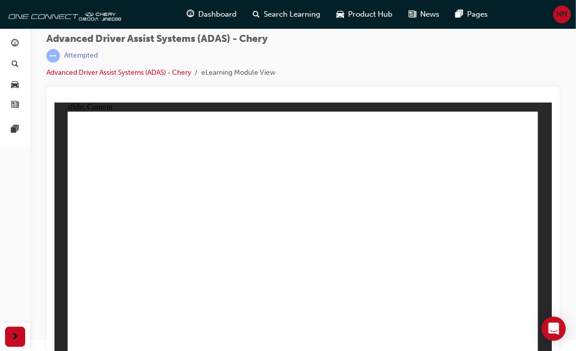
drag, startPoint x: 367, startPoint y: 169, endPoint x: 384, endPoint y: 168, distance: 16.7
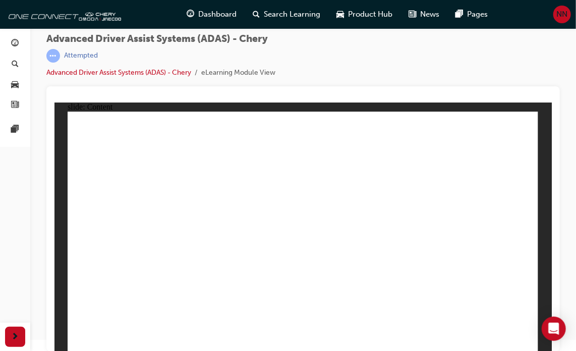
drag, startPoint x: 466, startPoint y: 269, endPoint x: 346, endPoint y: 275, distance: 120.3
drag, startPoint x: 344, startPoint y: 281, endPoint x: 337, endPoint y: 271, distance: 12.3
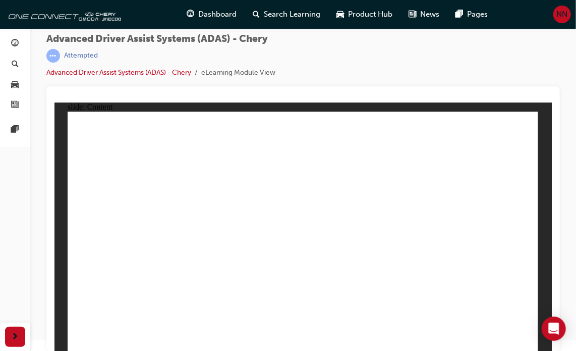
drag, startPoint x: 322, startPoint y: 182, endPoint x: 327, endPoint y: 184, distance: 5.4
drag, startPoint x: 308, startPoint y: 160, endPoint x: 314, endPoint y: 171, distance: 12.0
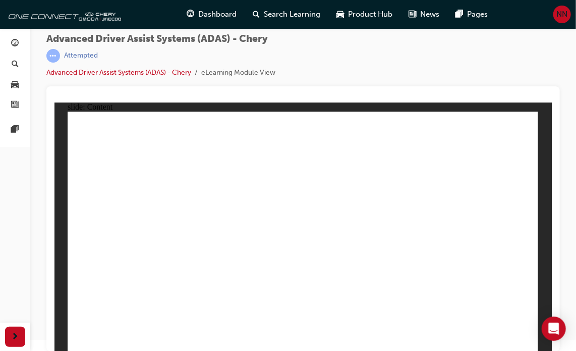
drag, startPoint x: 522, startPoint y: 343, endPoint x: 448, endPoint y: 313, distance: 80.1
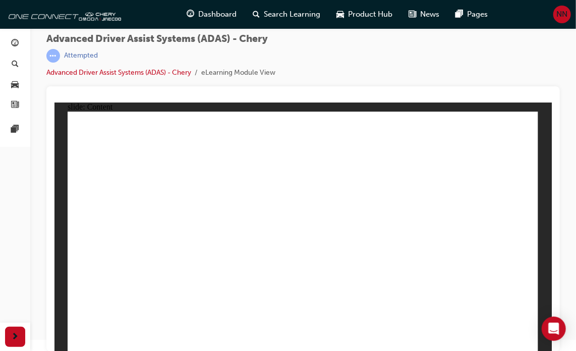
drag, startPoint x: 396, startPoint y: 297, endPoint x: 390, endPoint y: 204, distance: 93.1
